Goal: Check status: Check status

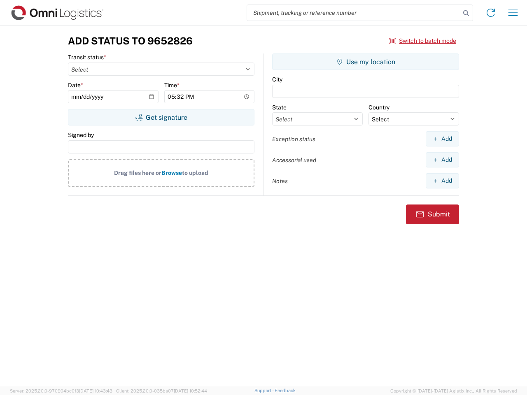
click at [354, 13] on input "search" at bounding box center [353, 13] width 213 height 16
click at [466, 13] on icon at bounding box center [466, 13] width 12 height 12
click at [491, 13] on icon at bounding box center [490, 12] width 13 height 13
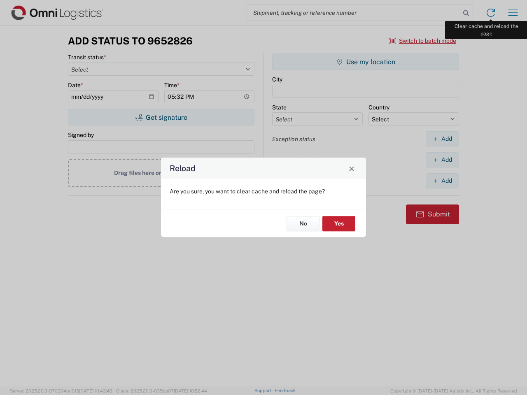
click at [513, 13] on div "Reload Are you sure, you want to clear cache and reload the page? No Yes" at bounding box center [263, 197] width 527 height 395
click at [423, 41] on div "Reload Are you sure, you want to clear cache and reload the page? No Yes" at bounding box center [263, 197] width 527 height 395
click at [161, 117] on div "Reload Are you sure, you want to clear cache and reload the page? No Yes" at bounding box center [263, 197] width 527 height 395
click at [366, 62] on div "Reload Are you sure, you want to clear cache and reload the page? No Yes" at bounding box center [263, 197] width 527 height 395
click at [442, 139] on div "Reload Are you sure, you want to clear cache and reload the page? No Yes" at bounding box center [263, 197] width 527 height 395
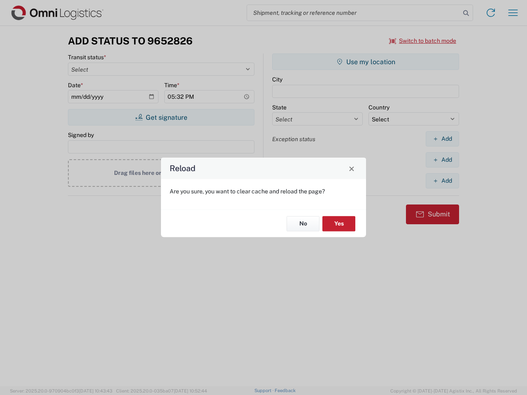
click at [442, 160] on div "Reload Are you sure, you want to clear cache and reload the page? No Yes" at bounding box center [263, 197] width 527 height 395
click at [442, 181] on div "Reload Are you sure, you want to clear cache and reload the page? No Yes" at bounding box center [263, 197] width 527 height 395
